Goal: Task Accomplishment & Management: Complete application form

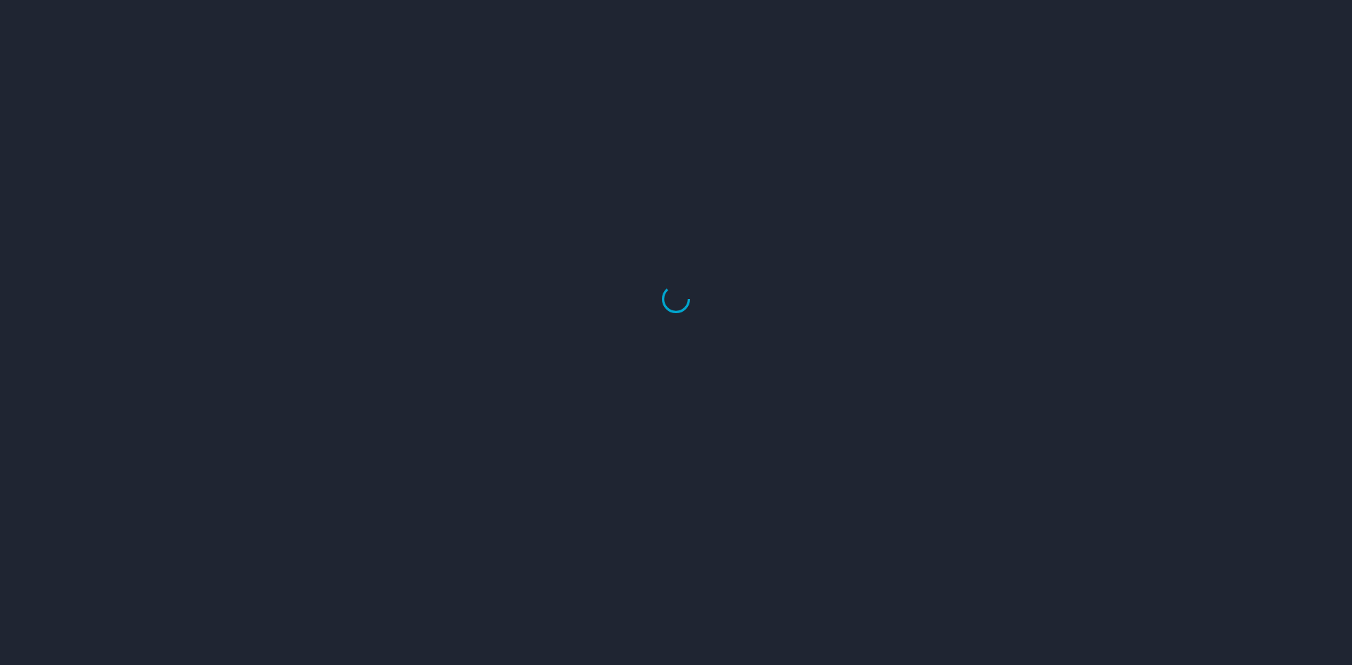
select select "US"
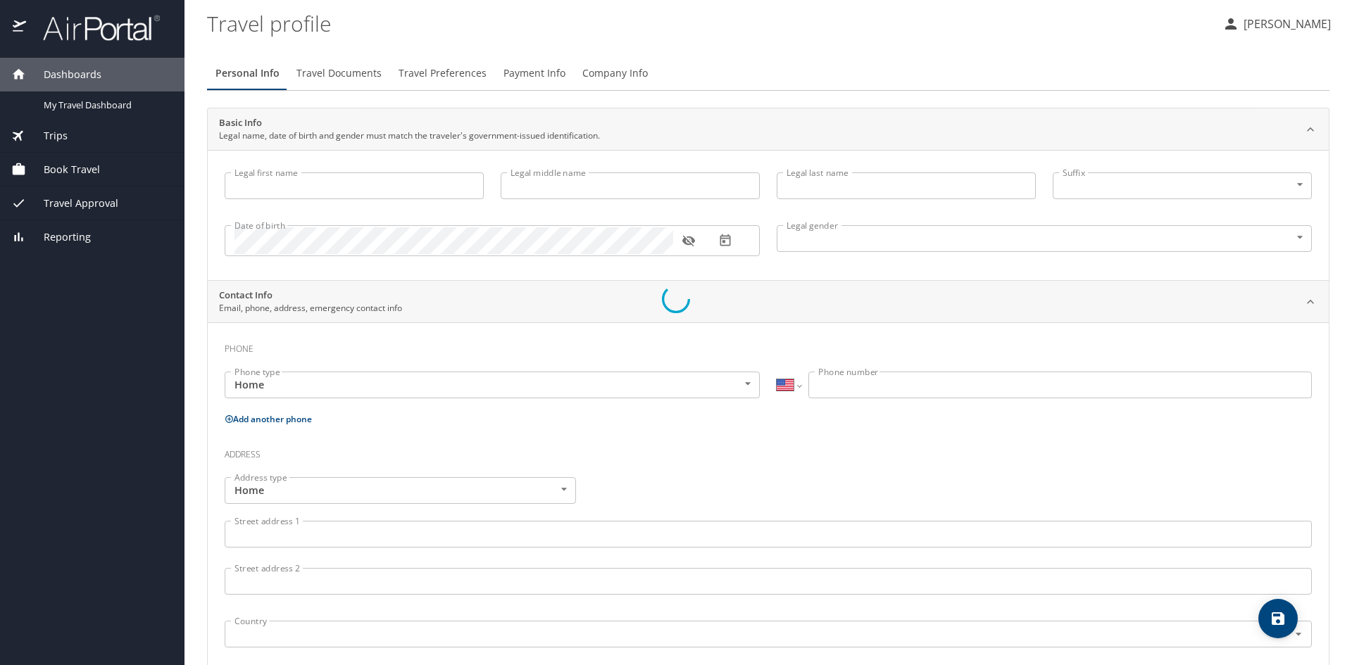
type input "Alexia"
type input "[PERSON_NAME]"
type input "[DEMOGRAPHIC_DATA]"
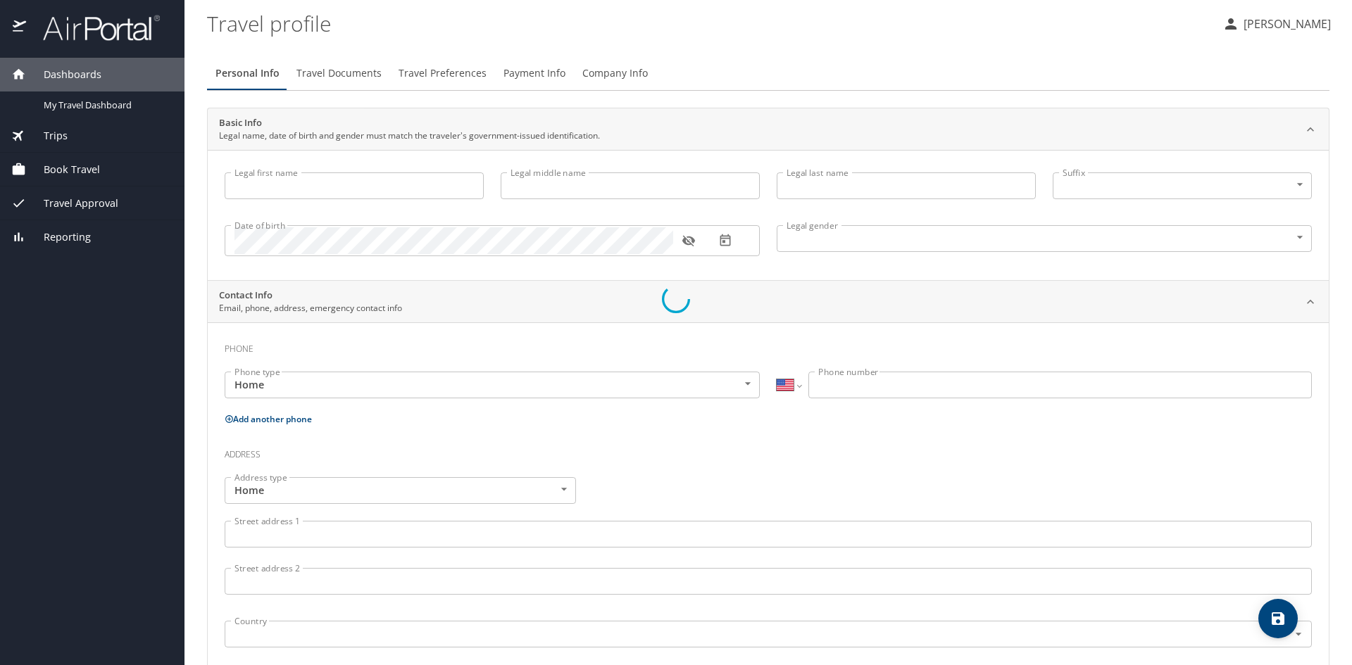
type input "[PERSON_NAME]"
type input "[PHONE_NUMBER]"
select select "US"
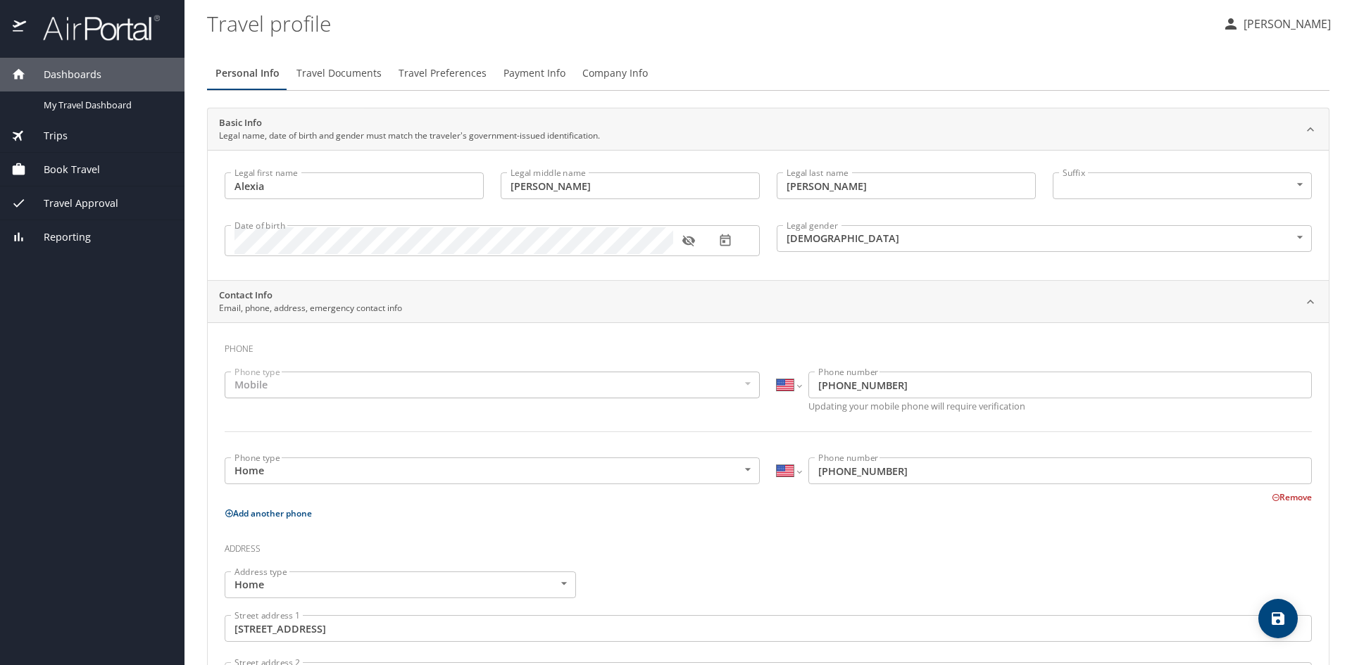
click at [95, 161] on div "Book Travel" at bounding box center [92, 170] width 184 height 34
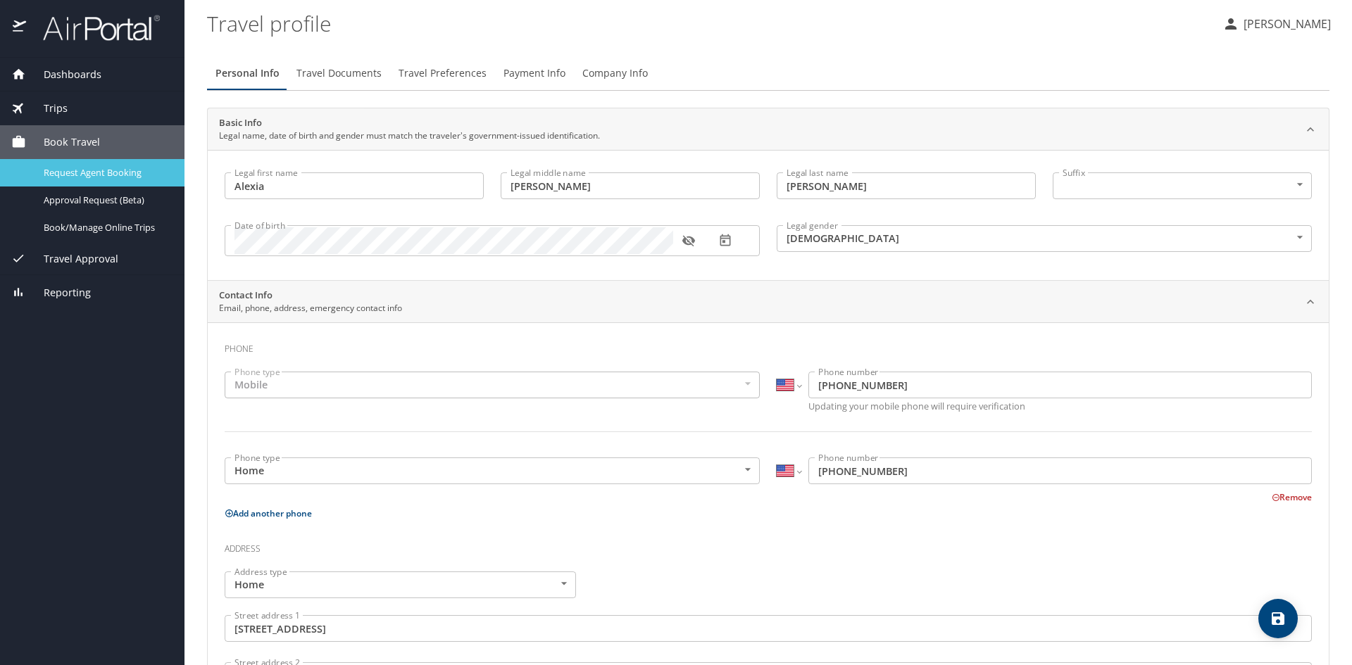
click at [144, 170] on span "Request Agent Booking" at bounding box center [106, 172] width 124 height 13
